Goal: Check status: Check status

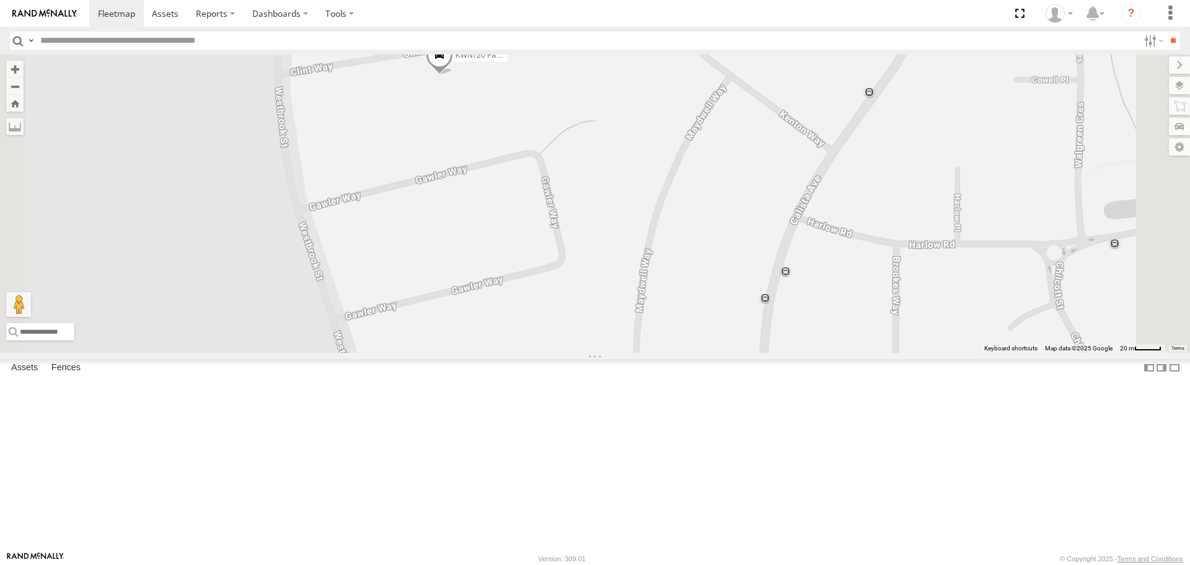
click at [453, 75] on span at bounding box center [439, 58] width 27 height 33
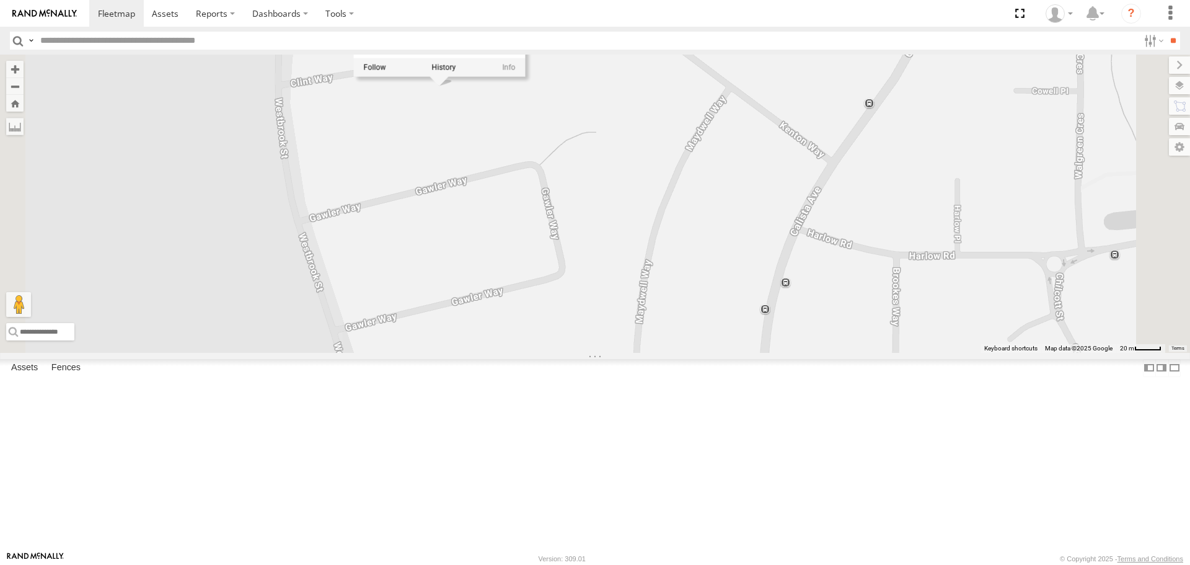
drag, startPoint x: 629, startPoint y: 202, endPoint x: 629, endPoint y: 218, distance: 16.1
click at [629, 218] on div "KWN720 Facility Maint KWN2151 KAP 1IOC645 - HiAce KWN24 Tractor KWN2180 Toro EV…" at bounding box center [595, 203] width 1190 height 297
click at [456, 79] on label at bounding box center [444, 74] width 24 height 9
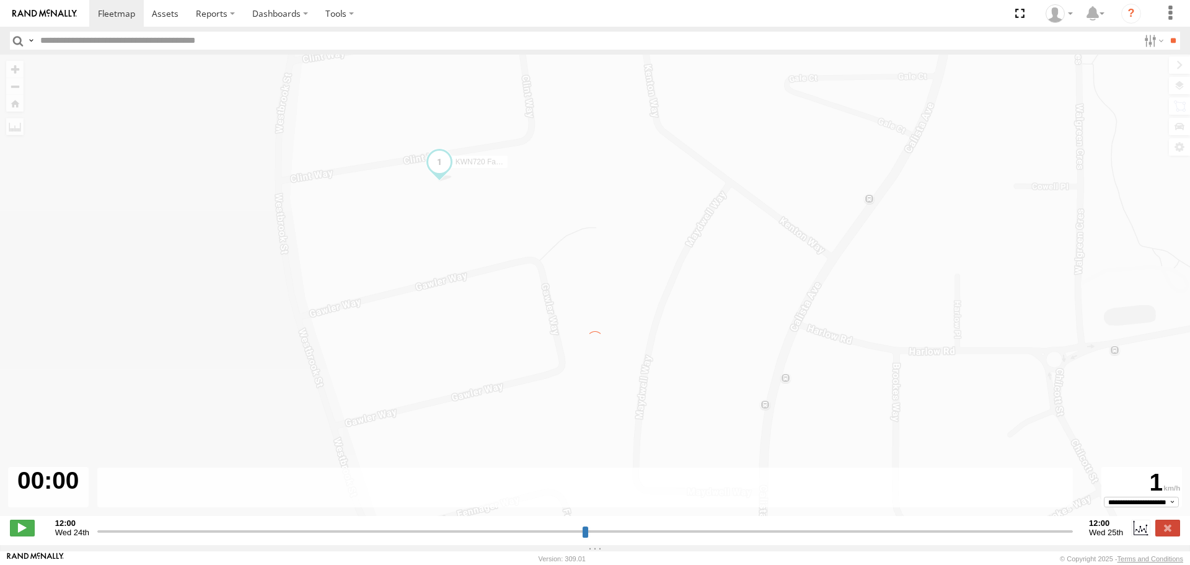
type input "**********"
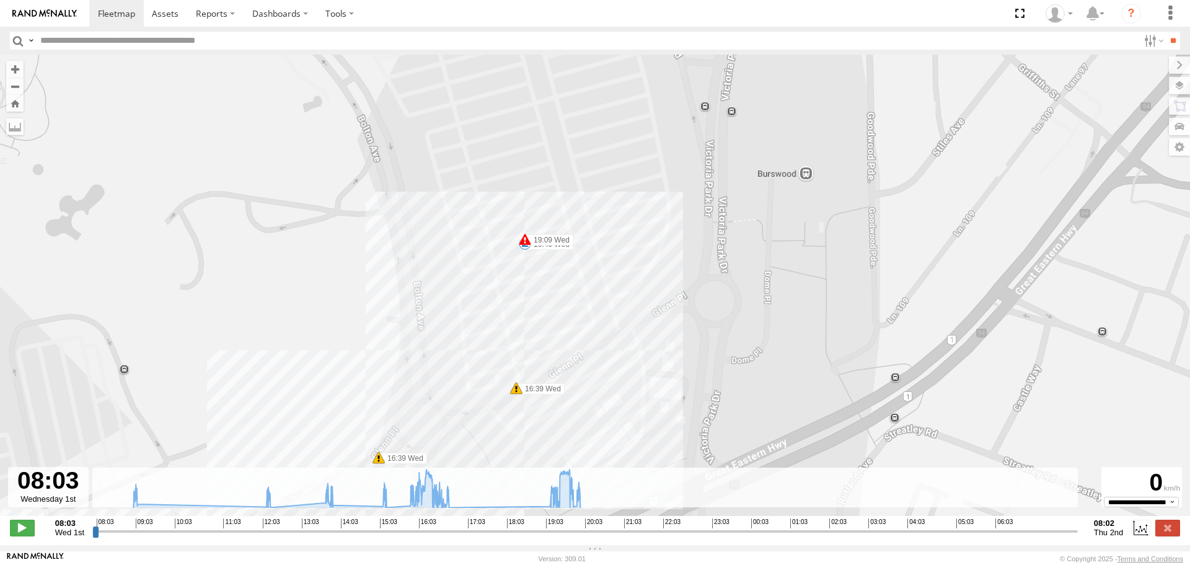
drag, startPoint x: 581, startPoint y: 101, endPoint x: 577, endPoint y: 311, distance: 210.1
click at [578, 312] on div "KWN720 Facility Maint 08:48 Wed 15:01 Wed 15:58 Wed 16:40 Wed 19:09 Wed 16:39 W…" at bounding box center [595, 292] width 1190 height 474
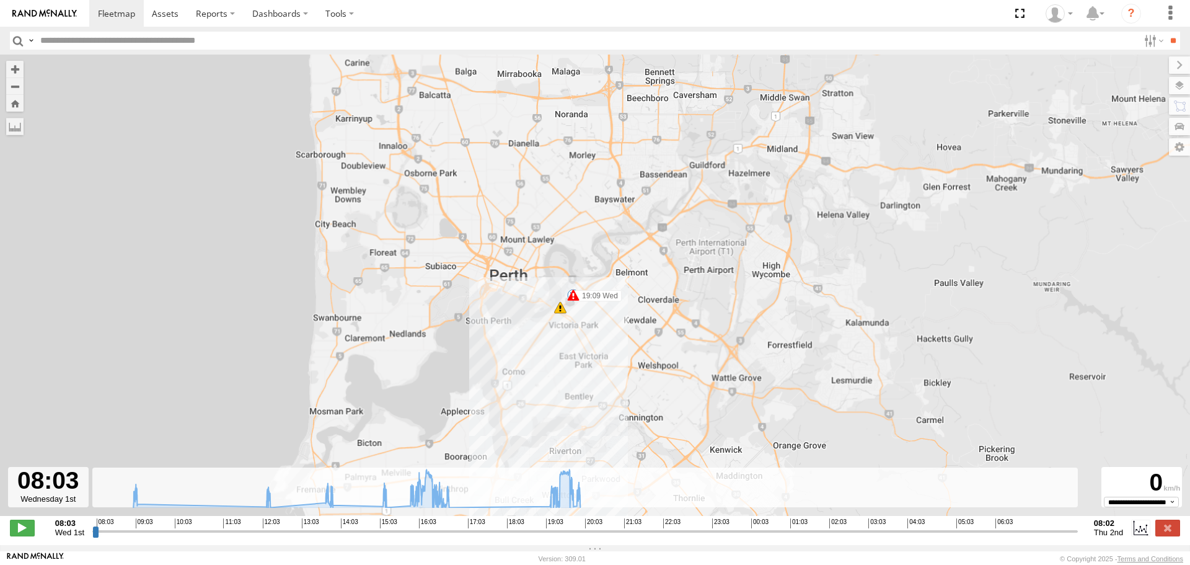
drag, startPoint x: 592, startPoint y: 374, endPoint x: 712, endPoint y: 60, distance: 336.2
click at [711, 67] on div "KWN720 Facility Maint 08:48 Wed 15:01 Wed 15:58 Wed 16:40 Wed 19:09 Wed 9" at bounding box center [595, 292] width 1190 height 474
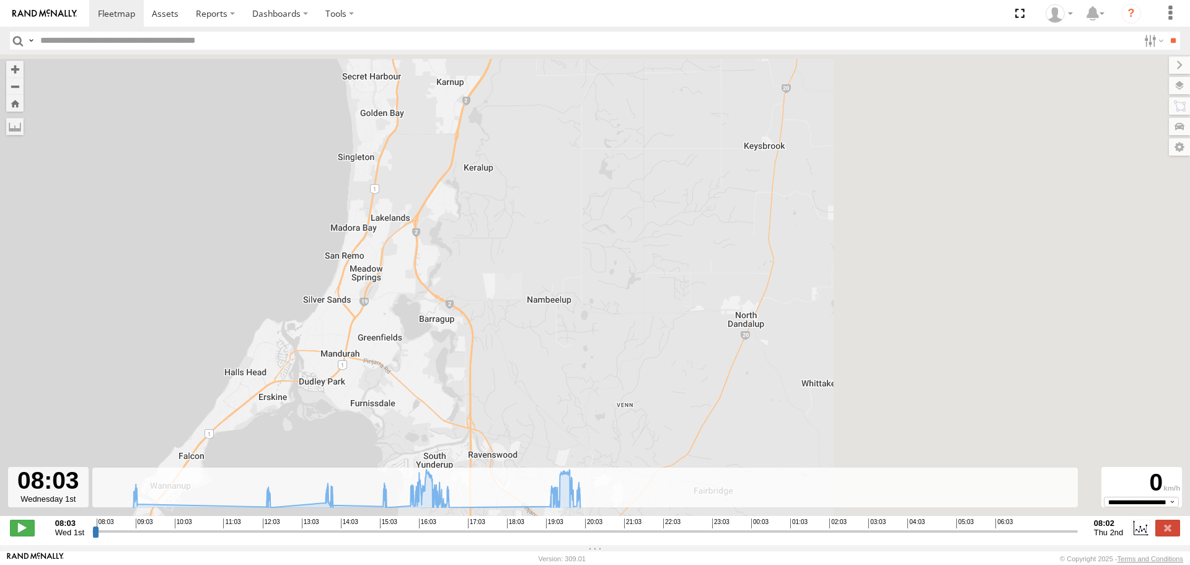
drag, startPoint x: 638, startPoint y: 270, endPoint x: 131, endPoint y: 475, distance: 547.1
click at [121, 465] on div "KWN720 Facility Maint 08:48 Wed 15:01 Wed 15:58 Wed 16:40 Wed 19:09 Wed 9" at bounding box center [595, 292] width 1190 height 474
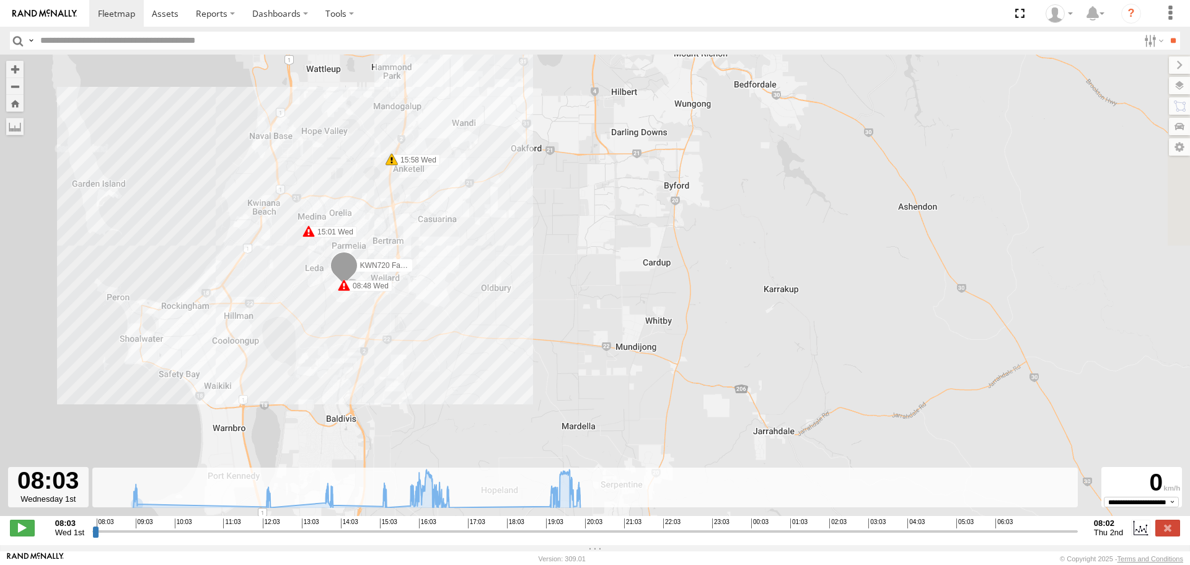
drag, startPoint x: 338, startPoint y: 190, endPoint x: 429, endPoint y: 483, distance: 307.1
click at [425, 477] on div "To navigate the map with touch gestures double-tap and hold your finger on the …" at bounding box center [595, 300] width 1190 height 490
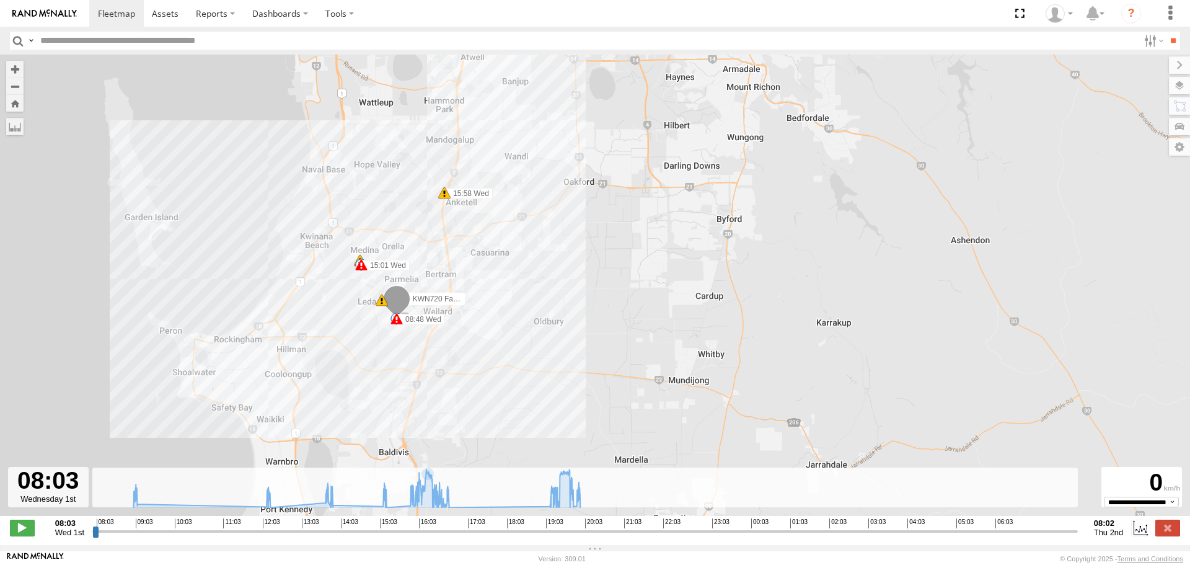
drag, startPoint x: 421, startPoint y: 317, endPoint x: 395, endPoint y: 147, distance: 171.7
click at [395, 147] on div "KWN720 Facility Maint 08:48 Wed 15:01 Wed 15:58 Wed 16:40 Wed 19:09 Wed 9 08:55…" at bounding box center [595, 292] width 1190 height 474
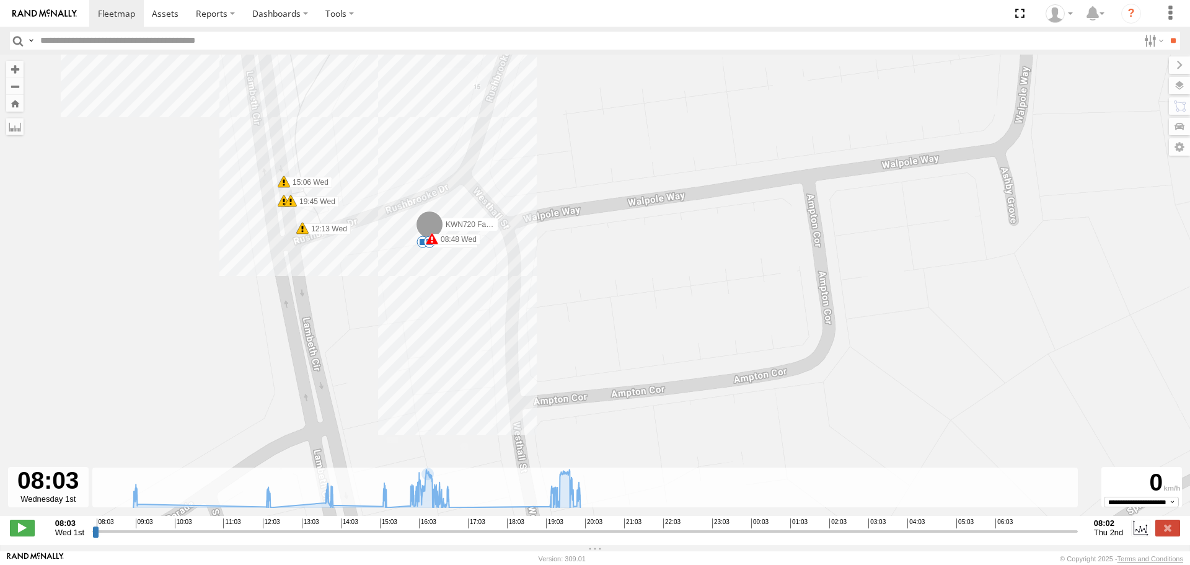
drag, startPoint x: 590, startPoint y: 425, endPoint x: 589, endPoint y: 230, distance: 194.6
click at [589, 230] on div "KWN720 Facility Maint 08:48 Wed 15:01 Wed 15:58 Wed 16:40 Wed 19:09 Wed 08:55 W…" at bounding box center [595, 292] width 1190 height 474
click at [1181, 82] on label at bounding box center [1167, 85] width 45 height 17
click at [0, 0] on span "Basemaps" at bounding box center [0, 0] width 0 height 0
click at [0, 0] on span "Satellite" at bounding box center [0, 0] width 0 height 0
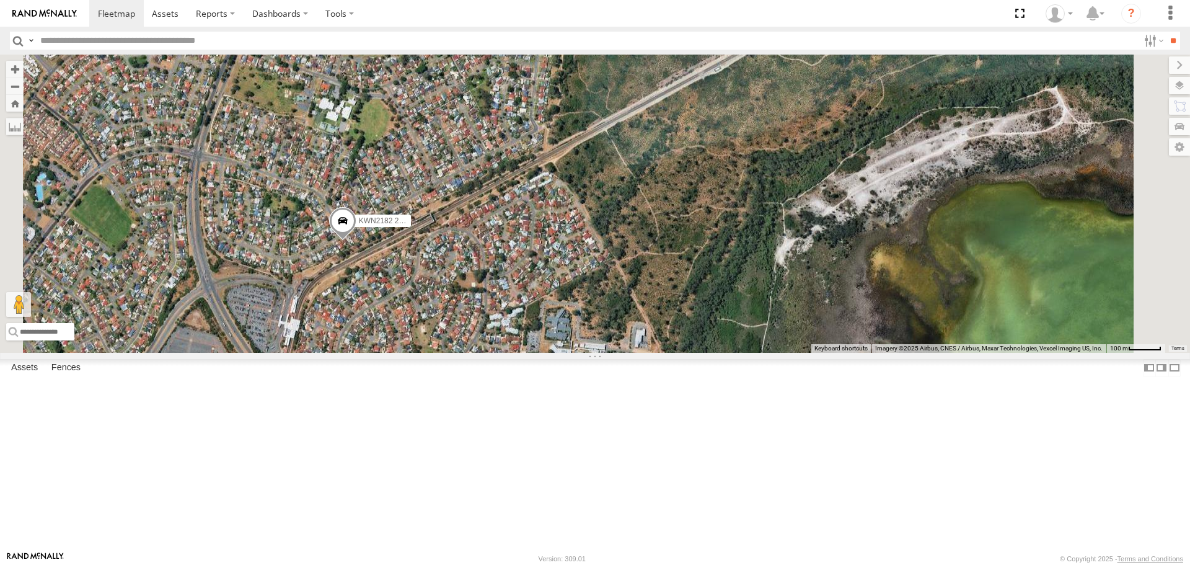
click at [356, 240] on span at bounding box center [342, 223] width 27 height 33
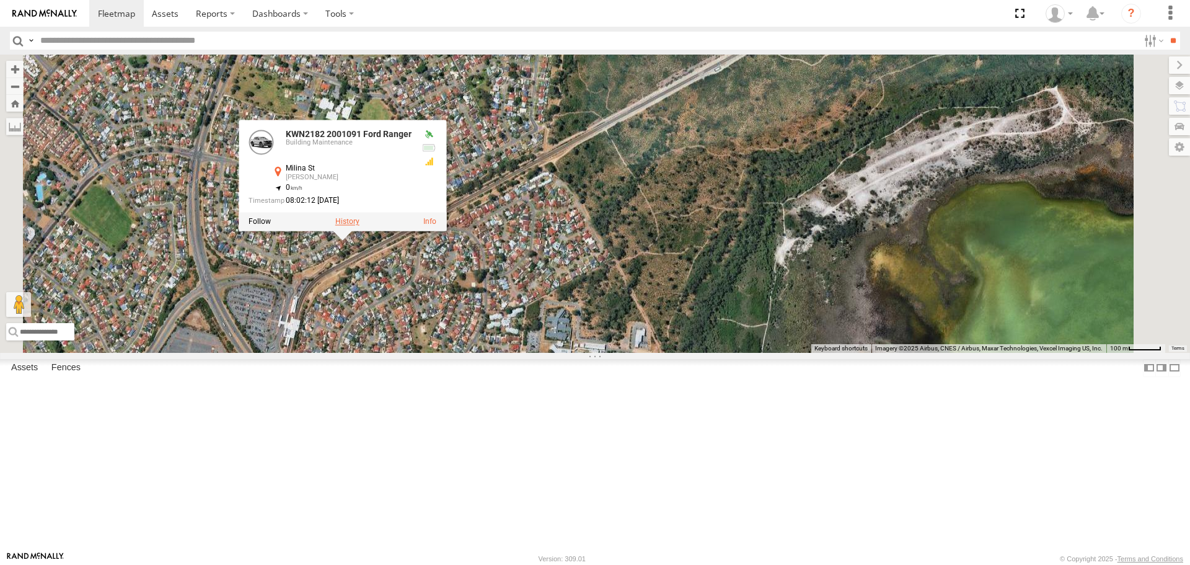
click at [359, 226] on label at bounding box center [347, 222] width 24 height 9
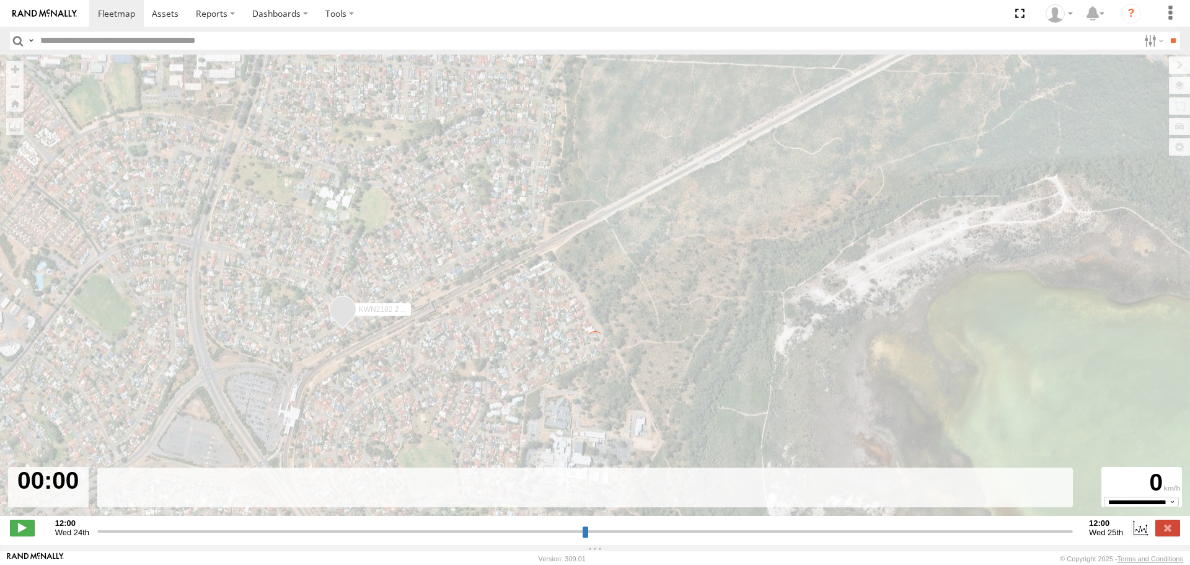
type input "**********"
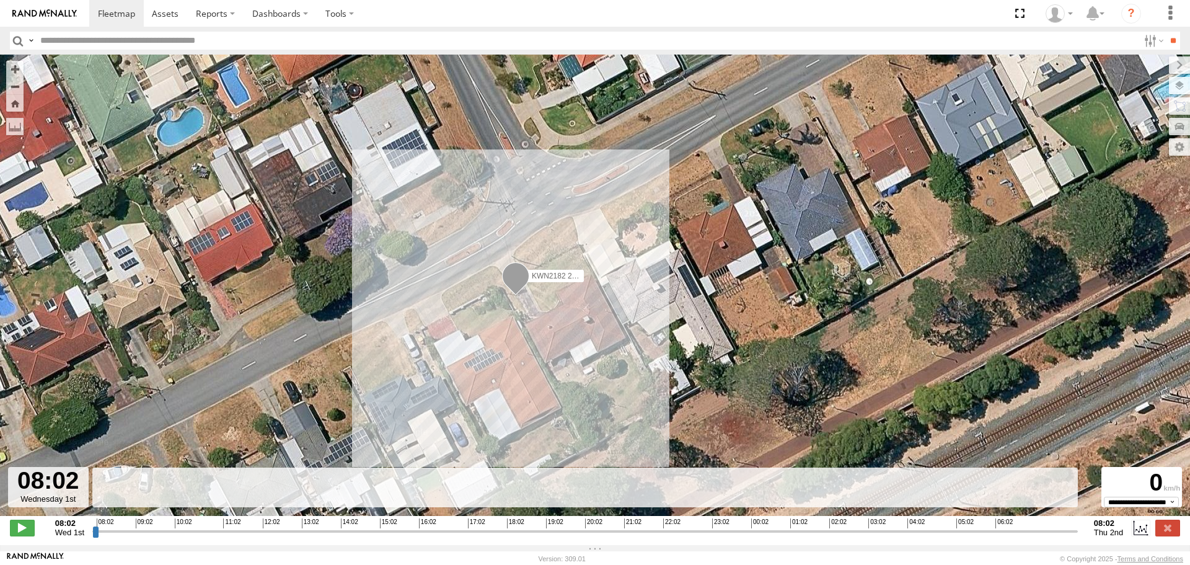
click at [15, 47] on input "button" at bounding box center [18, 41] width 16 height 18
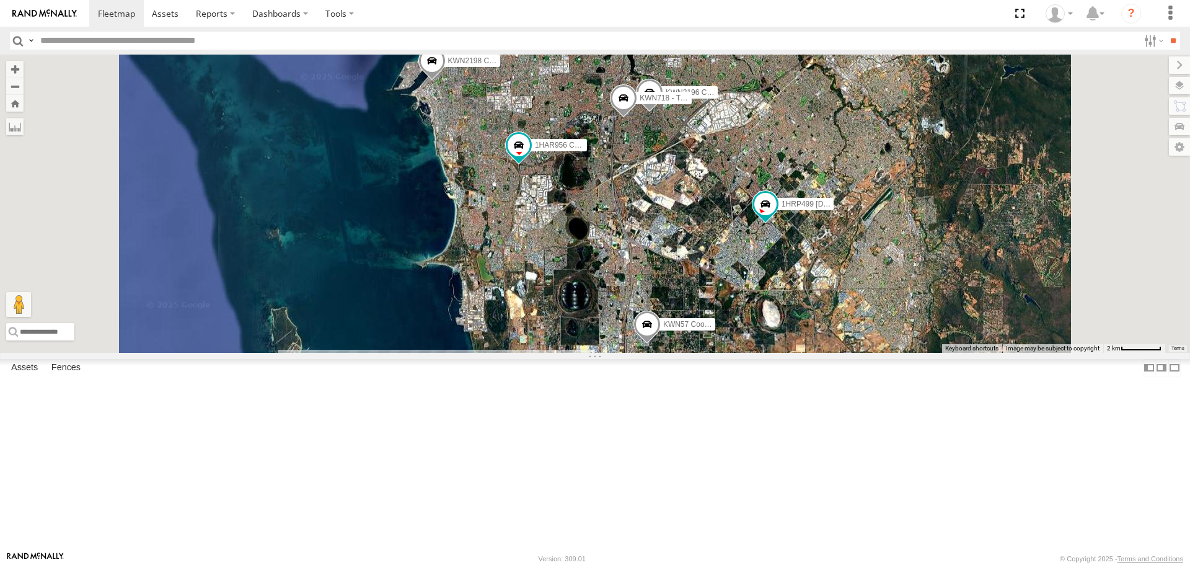
click at [446, 81] on span at bounding box center [431, 64] width 27 height 33
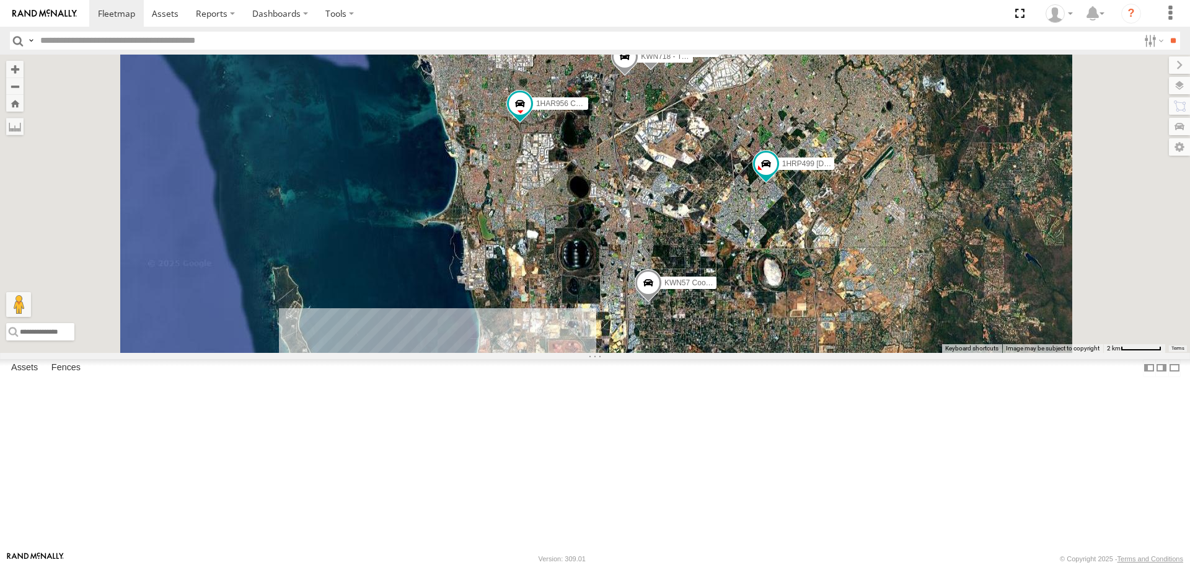
drag, startPoint x: 817, startPoint y: 341, endPoint x: 825, endPoint y: 226, distance: 115.6
click at [824, 228] on div "1I0C646 Manager Planning 1HRP487 Stat Planner 1HRP499 Coor.Enviro.Health KWN46 …" at bounding box center [595, 203] width 1190 height 297
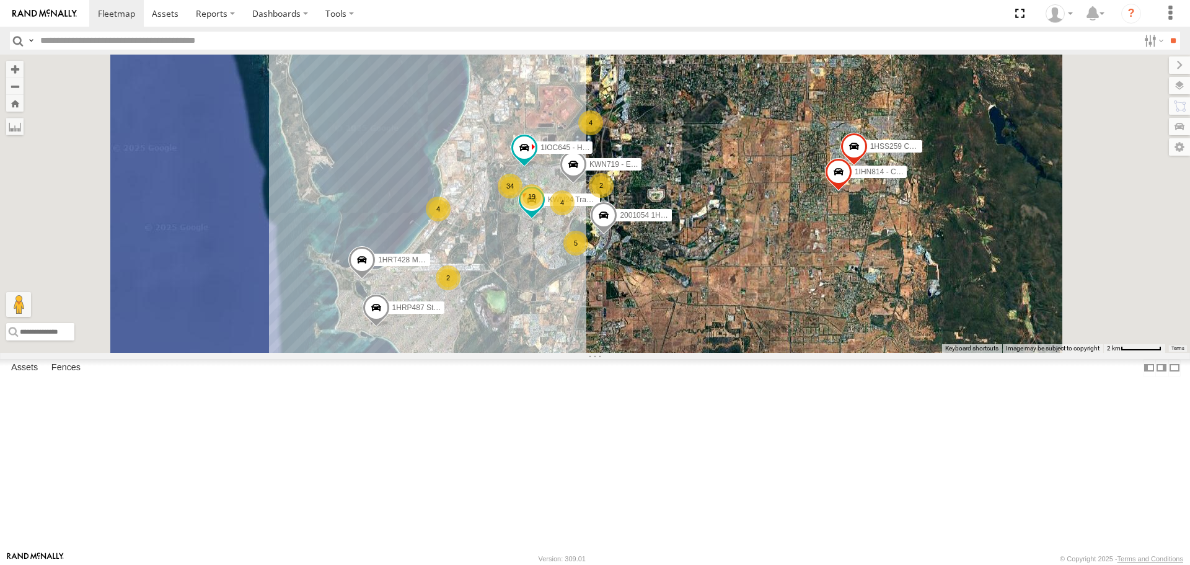
drag, startPoint x: 756, startPoint y: 498, endPoint x: 729, endPoint y: 366, distance: 134.1
click at [729, 352] on div "1I0C646 Manager Planning 1HRP487 Stat Planner 1HRP499 Coor.Enviro.Health KWN46 …" at bounding box center [595, 203] width 1190 height 297
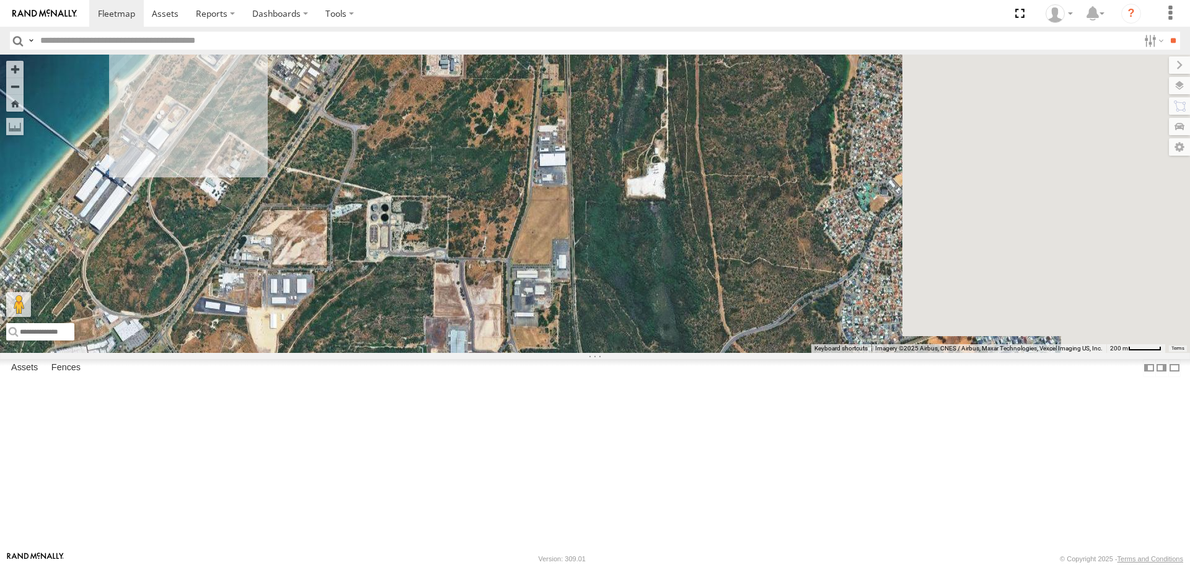
drag, startPoint x: 773, startPoint y: 451, endPoint x: 515, endPoint y: 180, distance: 374.3
click at [515, 180] on div "KWN709 Natural Areas 31 3" at bounding box center [595, 203] width 1190 height 297
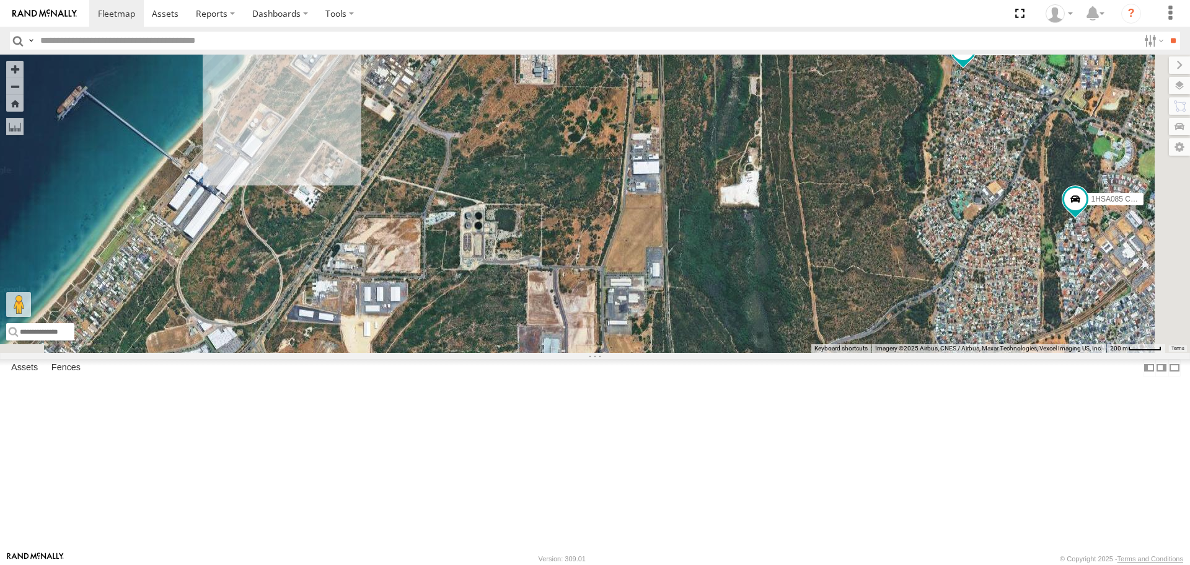
drag, startPoint x: 633, startPoint y: 328, endPoint x: 730, endPoint y: 325, distance: 96.7
click at [730, 325] on div "KWN709 Natural Areas 31 3 1HSA085 Coor. Engineer.Design KWN24 Tractor" at bounding box center [595, 203] width 1190 height 297
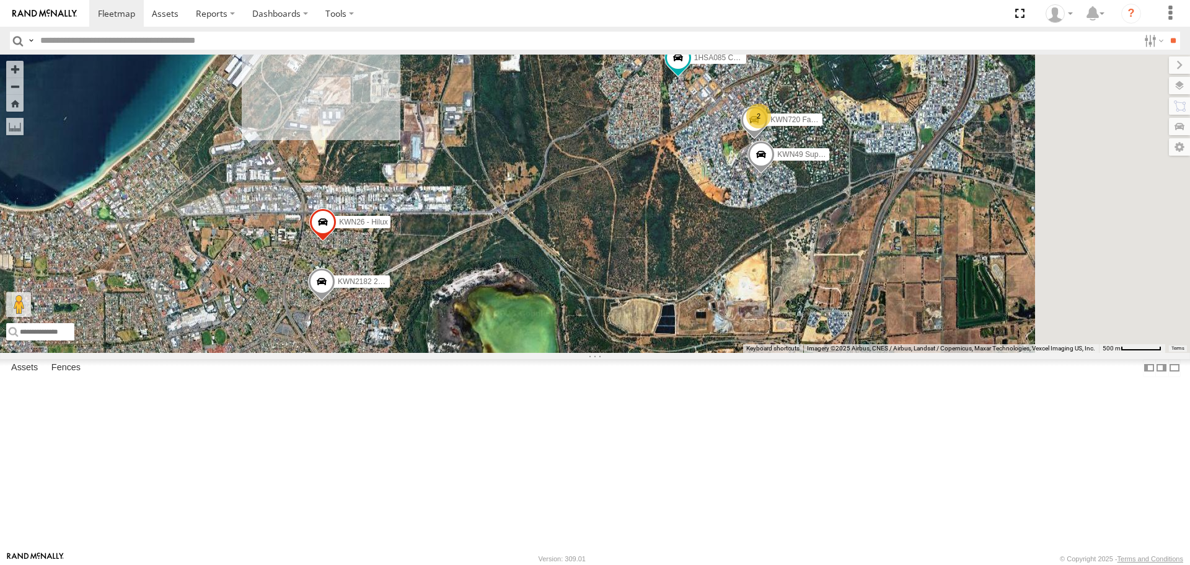
drag, startPoint x: 728, startPoint y: 300, endPoint x: 557, endPoint y: 135, distance: 237.1
click at [557, 135] on div "1HOL925 Manager Operations 1HSA085 Coor. Engineer.Design KWN24 Tractor KWN709 2…" at bounding box center [595, 203] width 1190 height 297
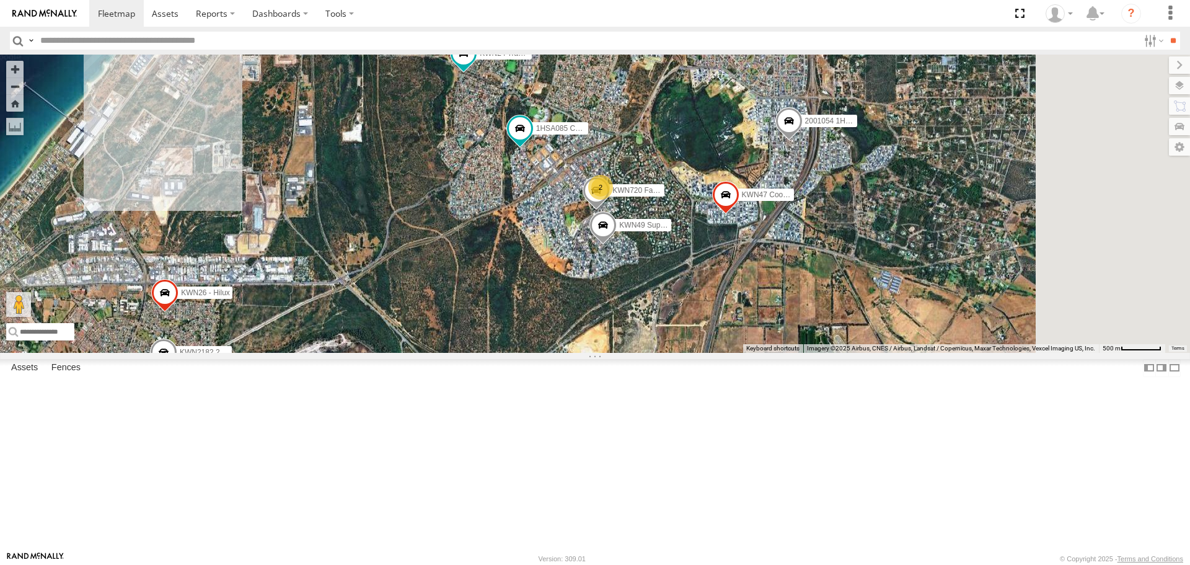
drag, startPoint x: 658, startPoint y: 245, endPoint x: 511, endPoint y: 295, distance: 155.0
click at [511, 295] on div "1HOL925 Manager Operations 1HSA085 Coor. Engineer.Design KWN24 Tractor KWN709 2…" at bounding box center [595, 203] width 1190 height 297
click at [617, 245] on span at bounding box center [602, 227] width 27 height 33
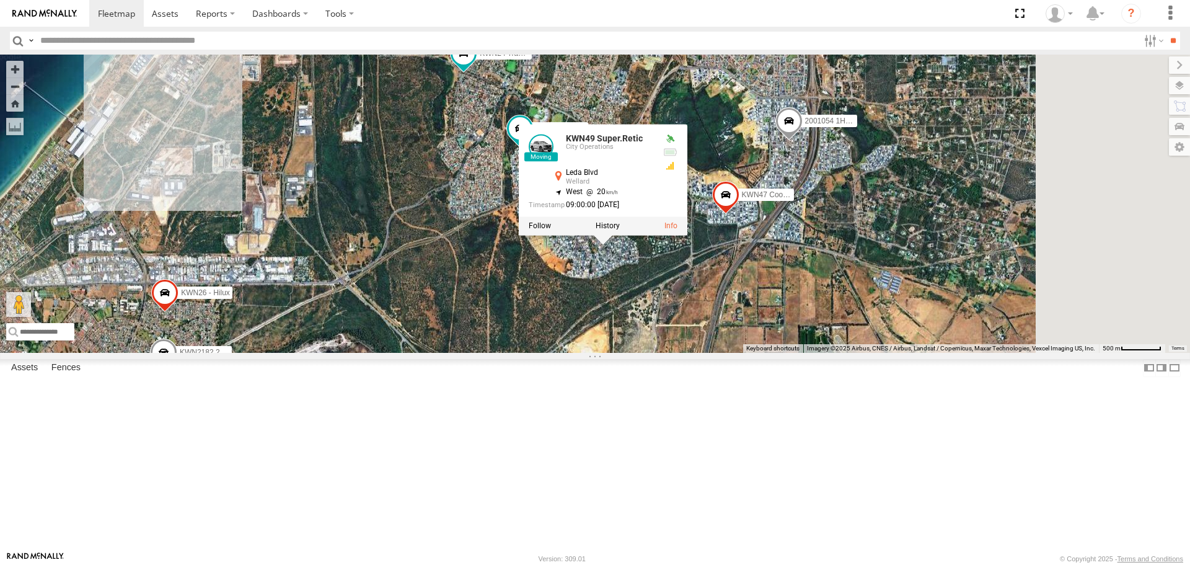
drag, startPoint x: 774, startPoint y: 378, endPoint x: 771, endPoint y: 371, distance: 7.5
click at [774, 352] on div "1HOL925 Manager Operations 1HSA085 Coor. Engineer.Design KWN24 Tractor KWN709 2…" at bounding box center [595, 203] width 1190 height 297
